Goal: Obtain resource: Download file/media

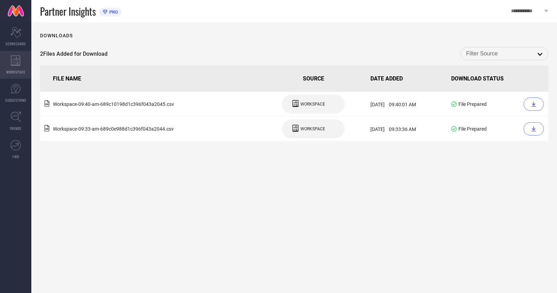
click at [9, 57] on div "WORKSPACE" at bounding box center [15, 65] width 31 height 28
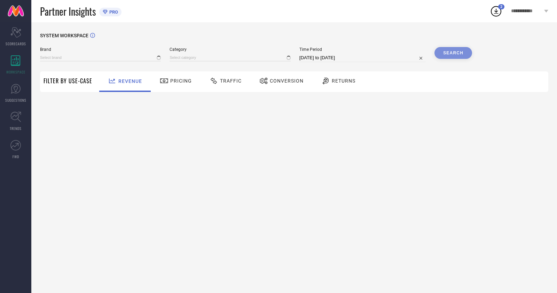
type input "ANUBHUTEE"
type input "All"
click at [282, 85] on div "Conversion" at bounding box center [281, 81] width 48 height 12
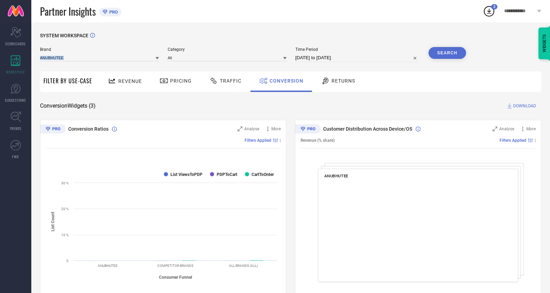
drag, startPoint x: 110, startPoint y: 62, endPoint x: 118, endPoint y: 56, distance: 9.4
click at [118, 56] on div "Brand ANUBHUTEE" at bounding box center [99, 54] width 119 height 15
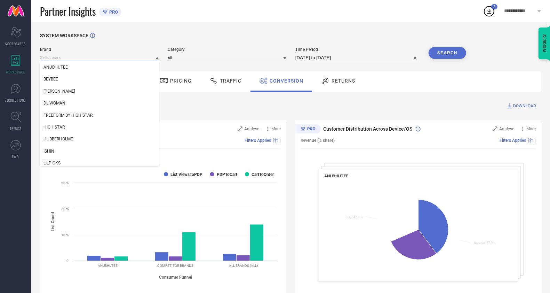
click at [118, 56] on input at bounding box center [99, 57] width 119 height 7
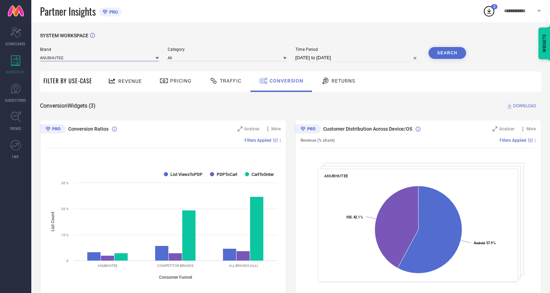
click at [108, 56] on input at bounding box center [99, 57] width 119 height 7
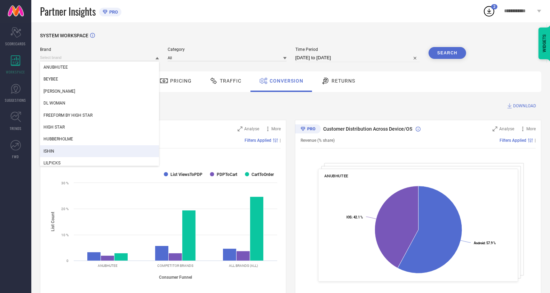
click at [77, 148] on div "ISHIN" at bounding box center [99, 151] width 119 height 12
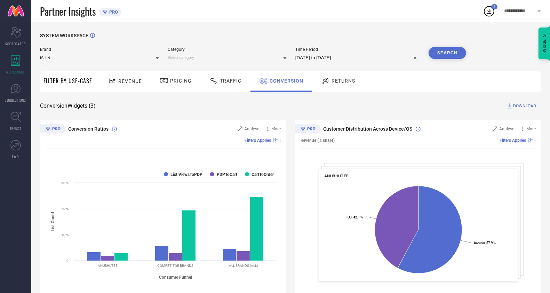
click at [230, 51] on span "Category" at bounding box center [227, 49] width 119 height 5
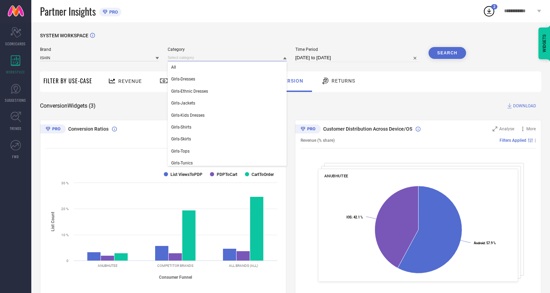
click at [231, 55] on input at bounding box center [227, 57] width 119 height 7
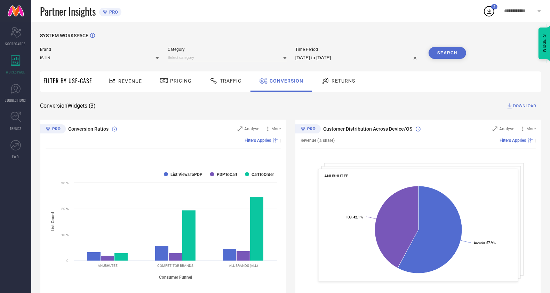
click at [217, 57] on input at bounding box center [227, 57] width 119 height 7
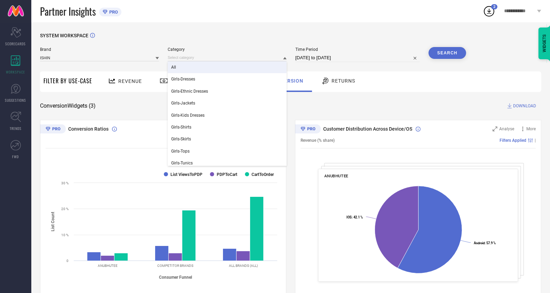
click at [215, 67] on div "All" at bounding box center [227, 67] width 119 height 12
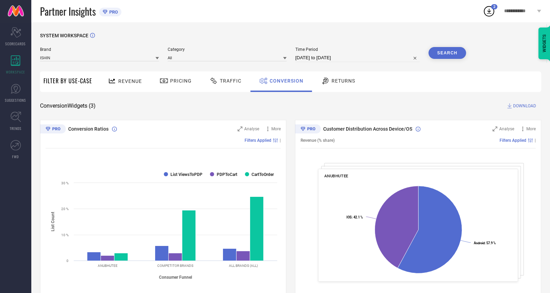
select select "6"
select select "2025"
select select "7"
select select "2025"
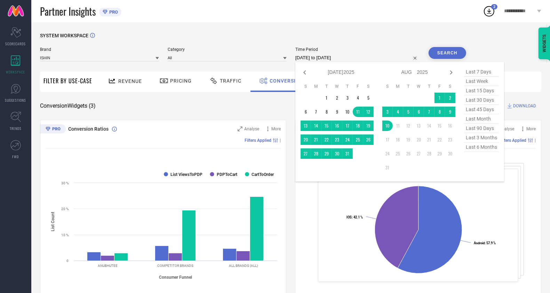
click at [339, 61] on input "[DATE] to [DATE]" at bounding box center [357, 58] width 125 height 8
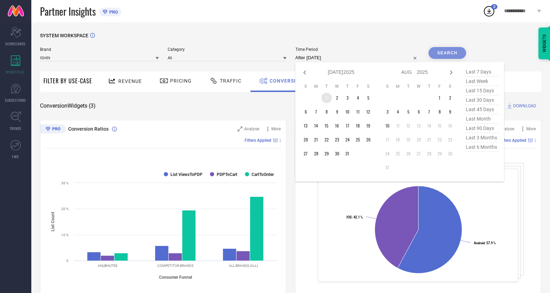
click at [328, 98] on td "1" at bounding box center [326, 98] width 10 height 10
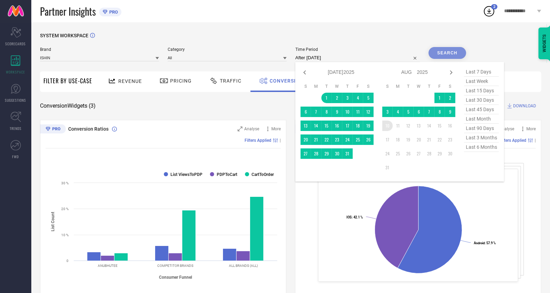
type input "[DATE] to [DATE]"
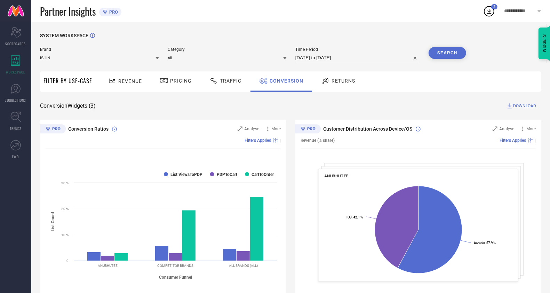
click at [448, 57] on button "Search" at bounding box center [448, 53] width 38 height 12
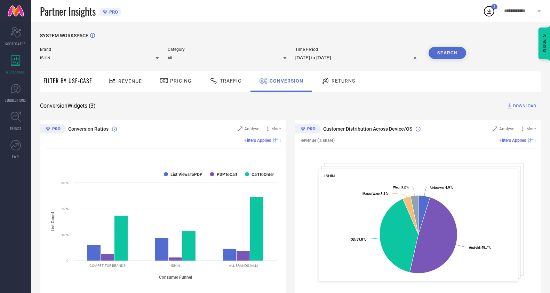
click at [520, 105] on span "DOWNLOAD" at bounding box center [524, 105] width 23 height 7
click at [489, 10] on icon at bounding box center [489, 11] width 5 height 5
click at [383, 39] on div "SYSTEM WORKSPACE" at bounding box center [290, 40] width 501 height 14
select select "6"
select select "2025"
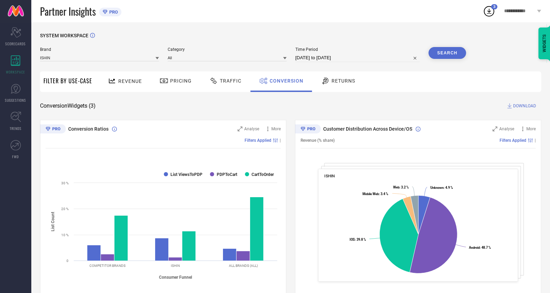
select select "7"
select select "2025"
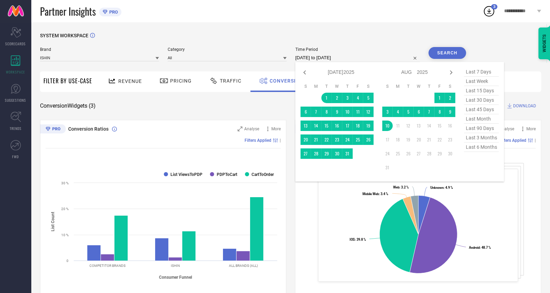
click at [350, 57] on input "[DATE] to [DATE]" at bounding box center [357, 58] width 125 height 8
click at [304, 71] on icon at bounding box center [305, 72] width 8 height 8
select select "5"
select select "2025"
select select "6"
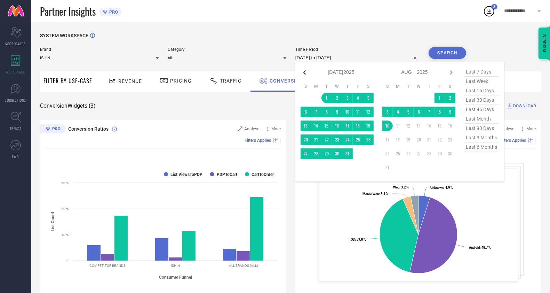
select select "2025"
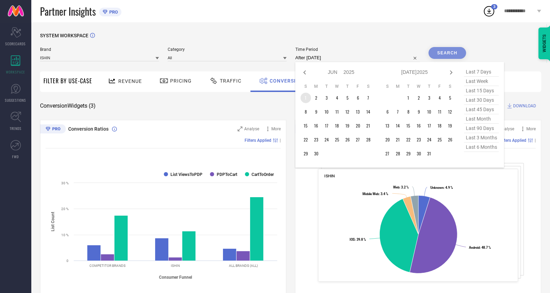
click at [305, 103] on td "1" at bounding box center [306, 98] width 10 height 10
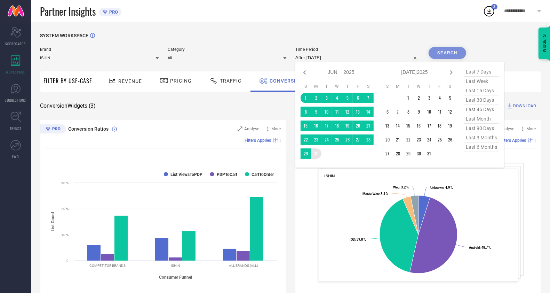
type input "[DATE] to [DATE]"
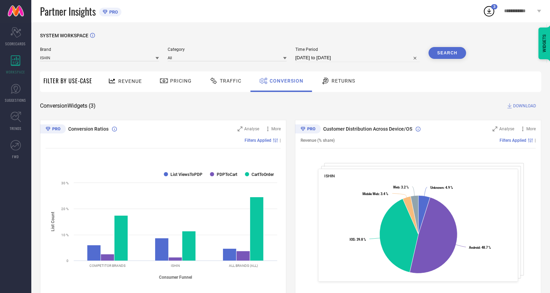
click at [449, 53] on button "Search" at bounding box center [448, 53] width 38 height 12
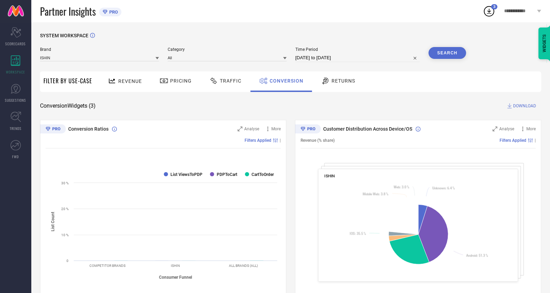
click at [522, 107] on span "DOWNLOAD" at bounding box center [524, 105] width 23 height 7
